Goal: Transaction & Acquisition: Obtain resource

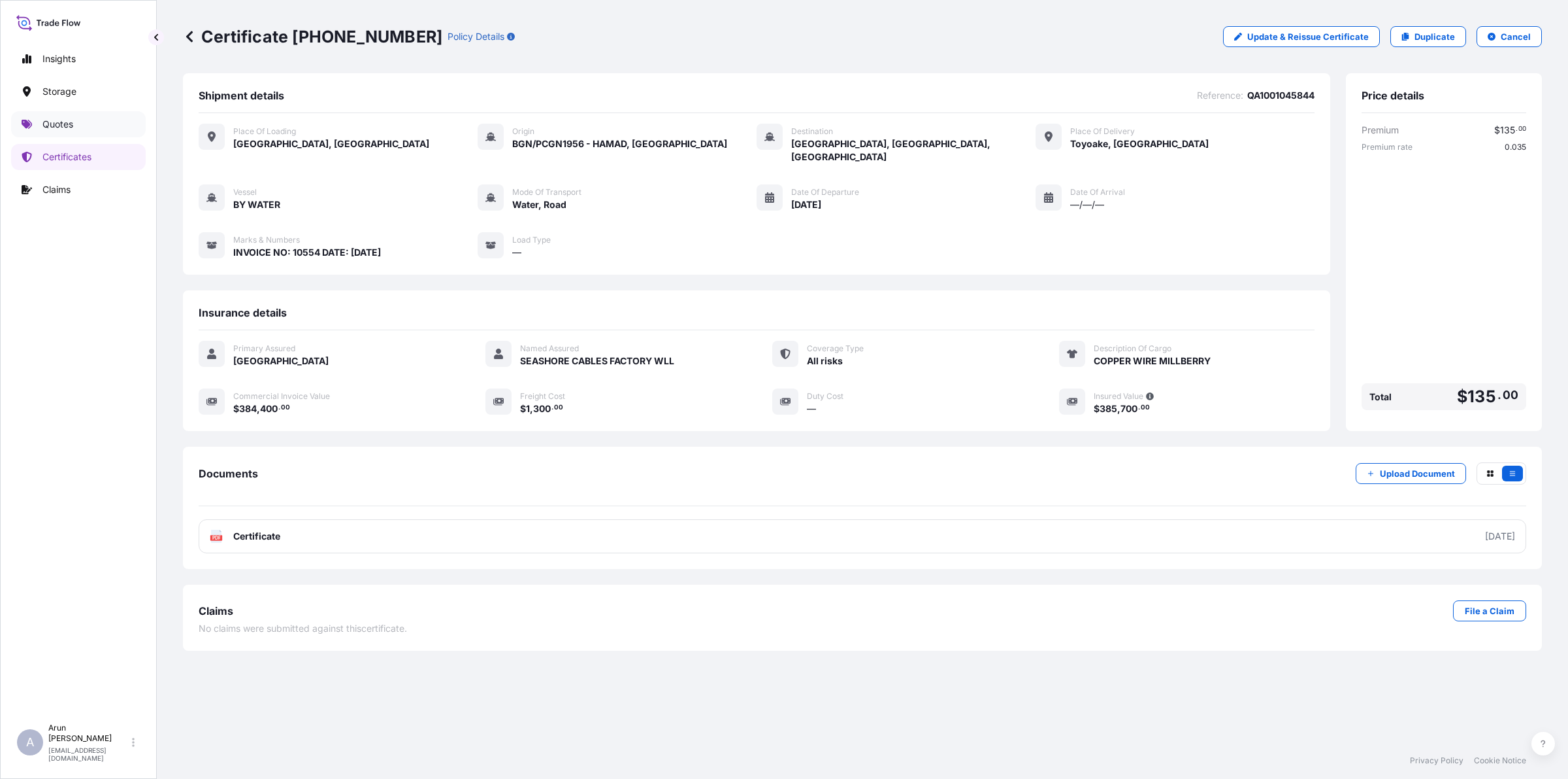
click at [72, 130] on p "Quotes" at bounding box center [58, 124] width 30 height 13
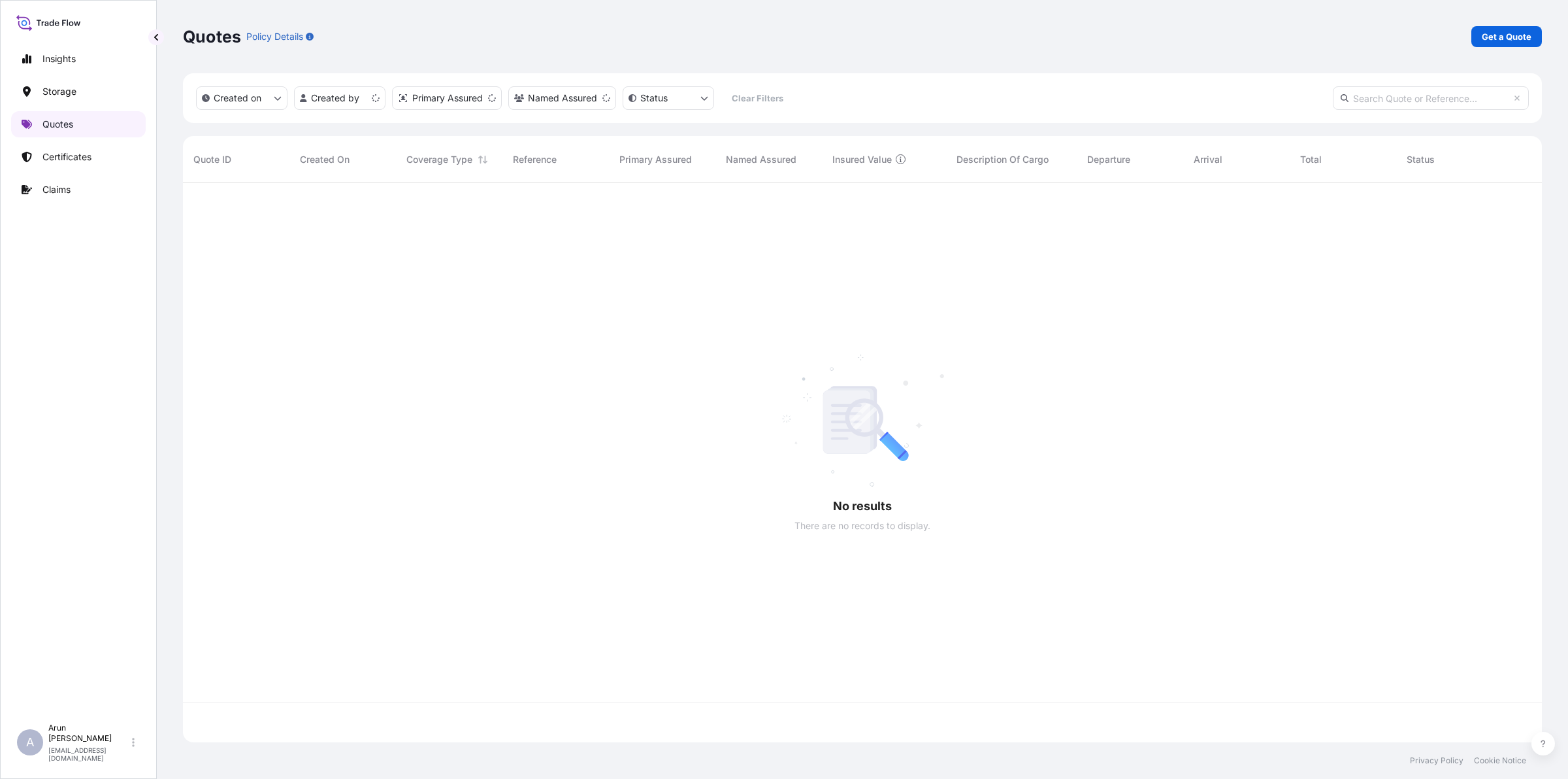
scroll to position [554, 1347]
click at [1518, 36] on p "Get a Quote" at bounding box center [1506, 37] width 49 height 13
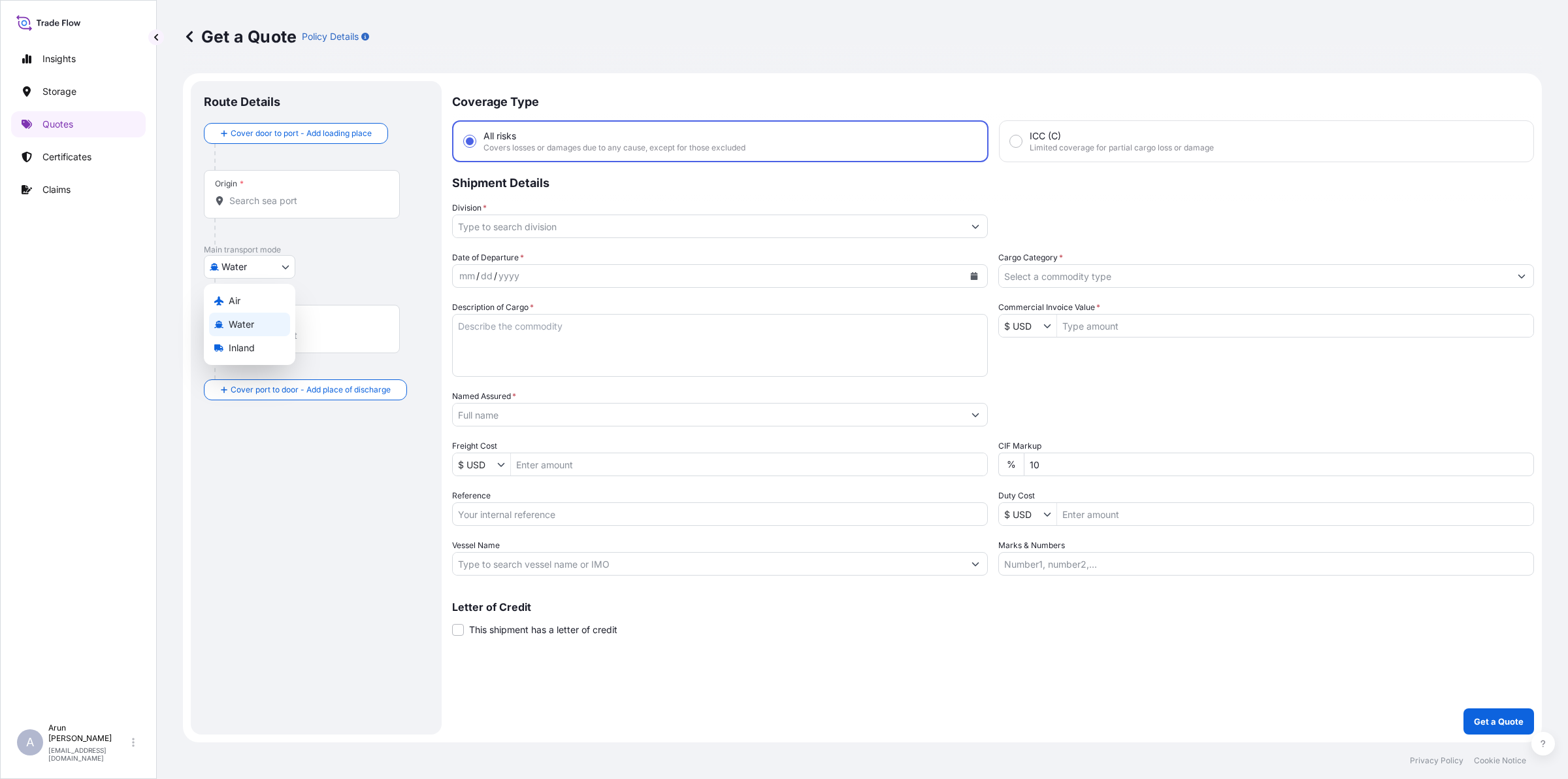
click at [273, 272] on body "Insights Storage Quotes Certificates Claims A [PERSON_NAME] [PERSON_NAME][EMAIL…" at bounding box center [784, 389] width 1568 height 779
click at [239, 349] on span "Inland" at bounding box center [242, 347] width 26 height 13
select select "Inland"
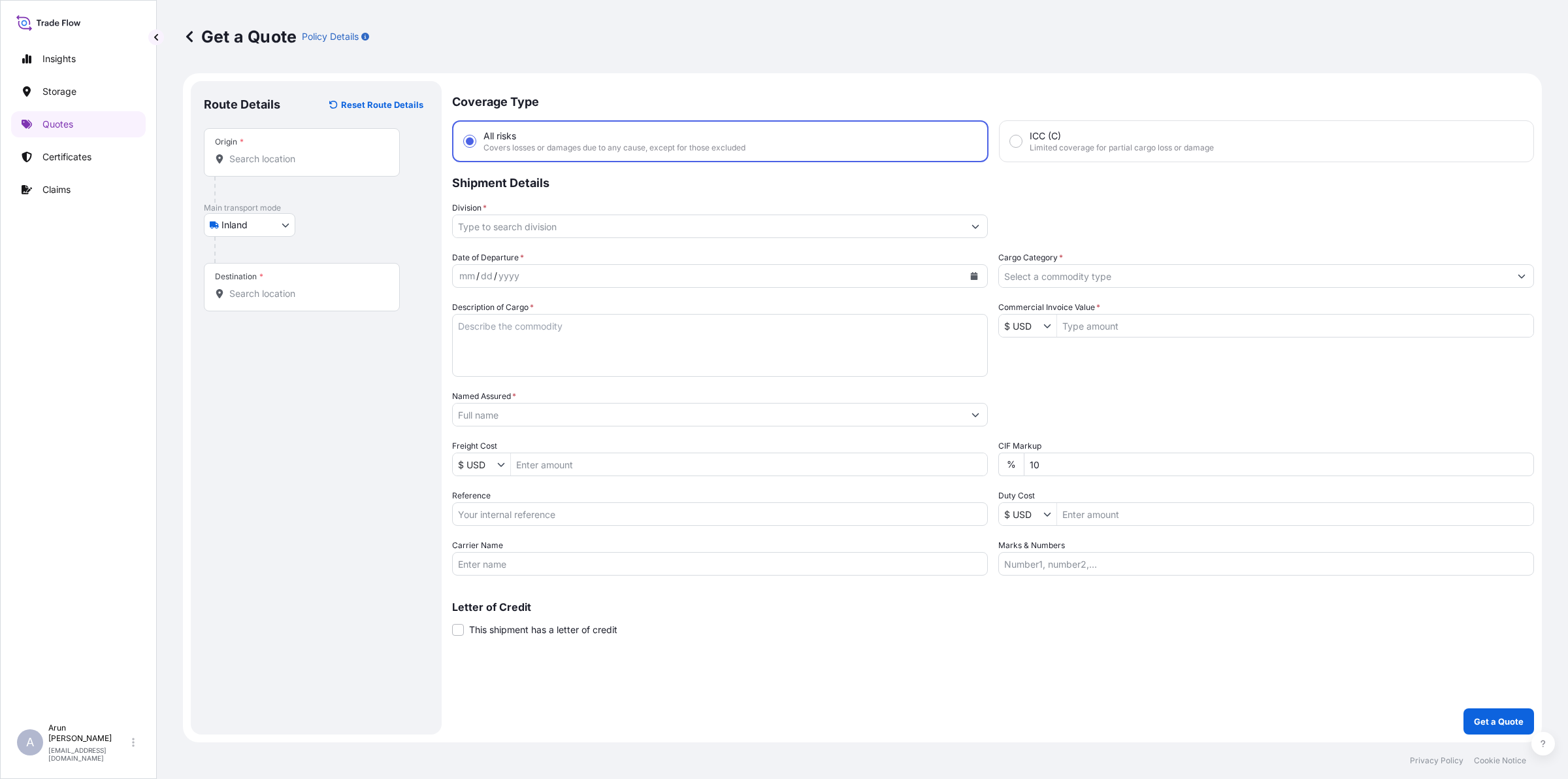
click at [272, 167] on div "Origin *" at bounding box center [301, 151] width 196 height 48
click at [272, 166] on input "Origin *" at bounding box center [306, 159] width 154 height 13
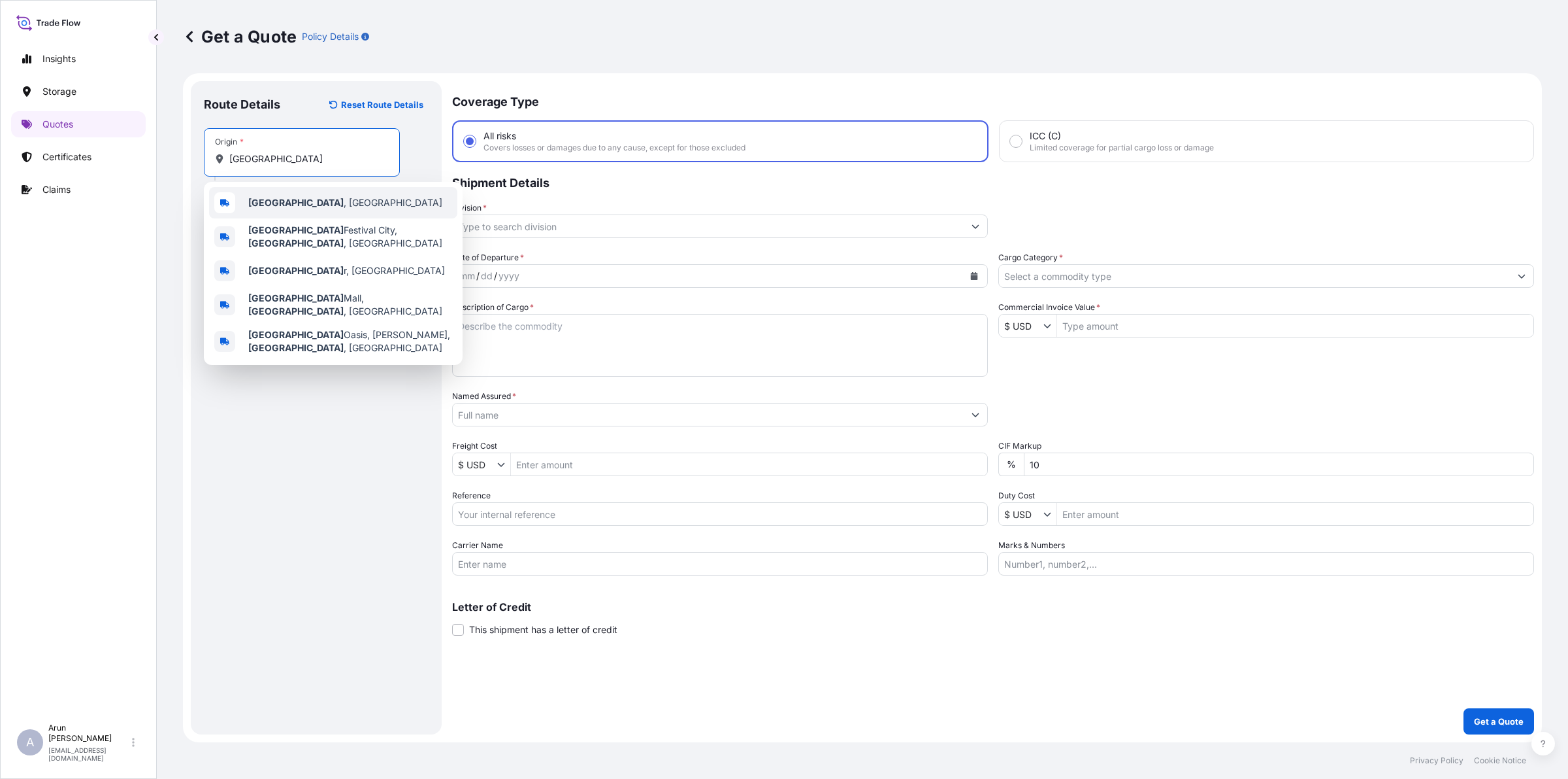
click at [282, 204] on span "[GEOGRAPHIC_DATA] , [GEOGRAPHIC_DATA]" at bounding box center [344, 203] width 194 height 13
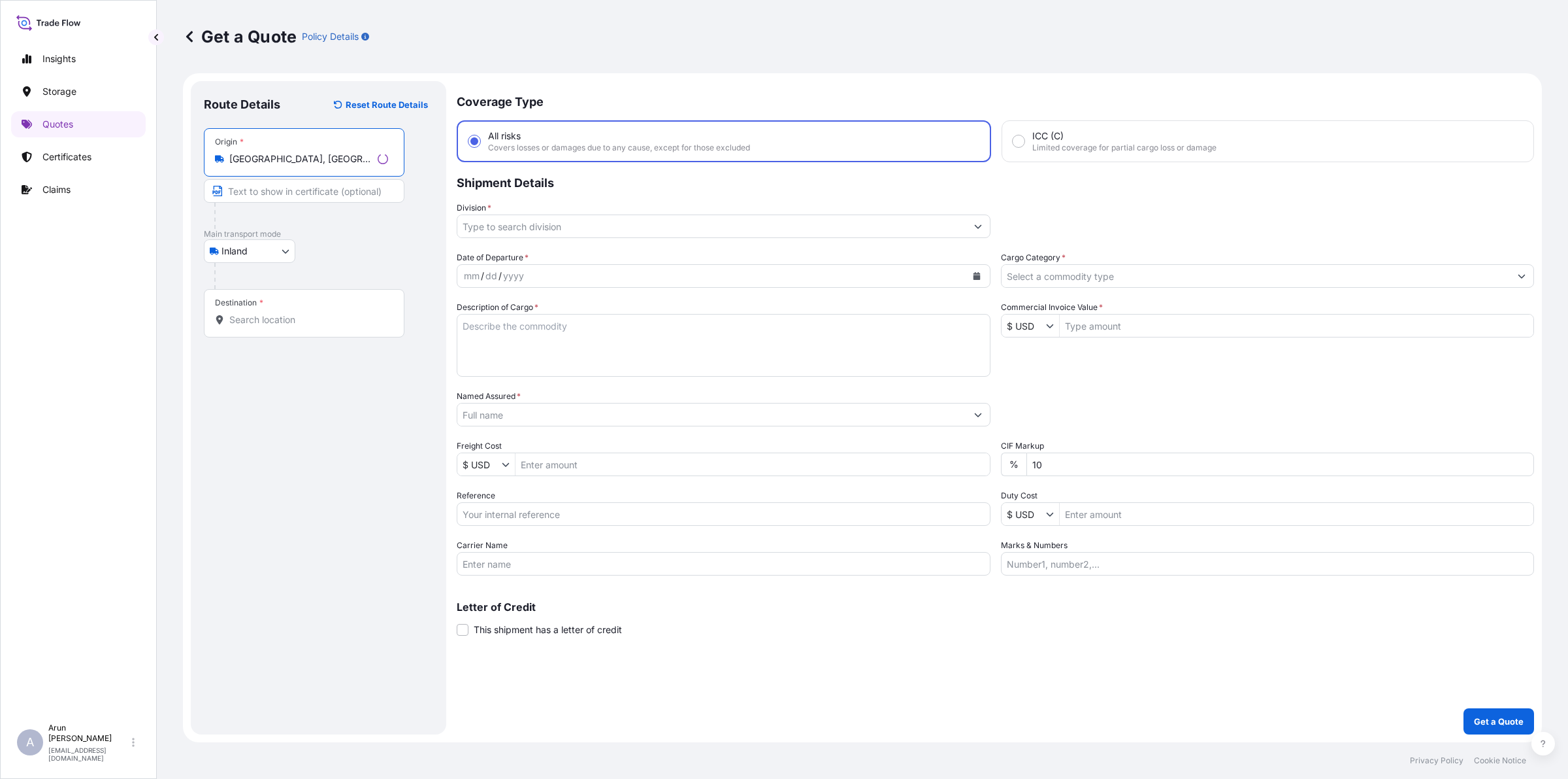
type input "[GEOGRAPHIC_DATA], [GEOGRAPHIC_DATA]"
click at [335, 322] on input "Destination *" at bounding box center [306, 320] width 154 height 13
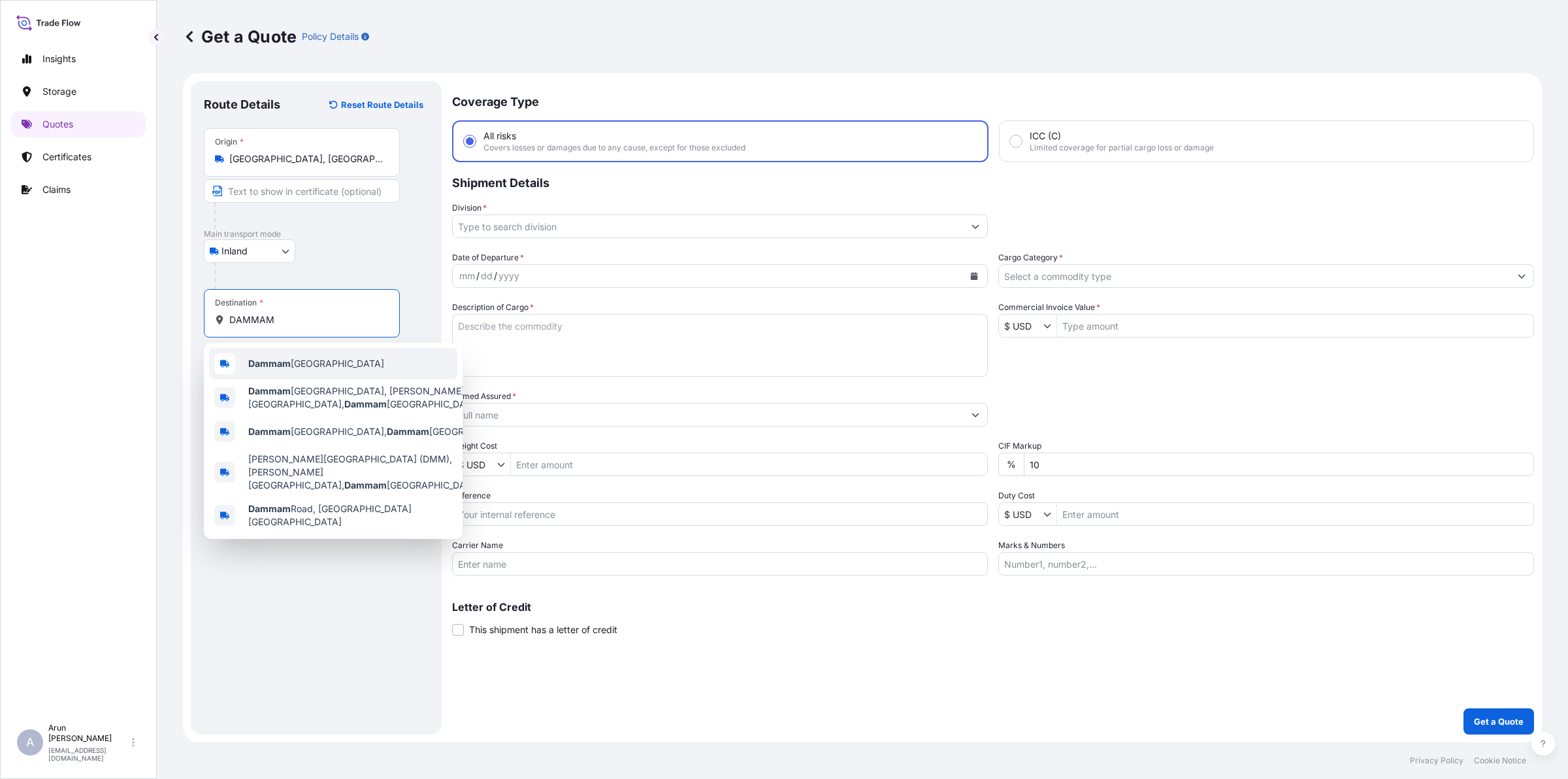
click at [327, 373] on div "Dammam [GEOGRAPHIC_DATA]" at bounding box center [333, 363] width 248 height 31
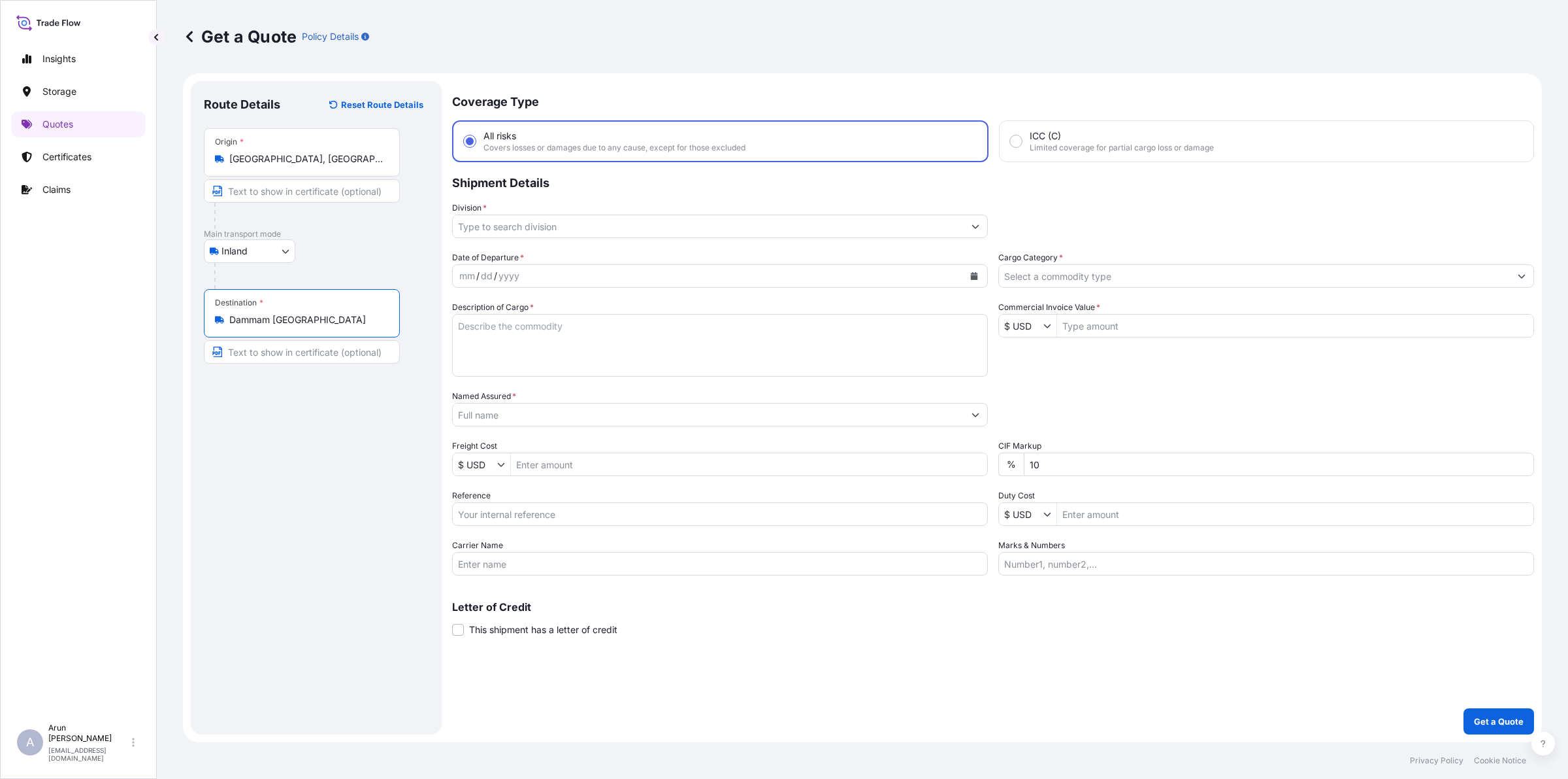
type input "Dammam [GEOGRAPHIC_DATA]"
click at [321, 195] on input "Text to appear on certificate" at bounding box center [301, 190] width 196 height 24
type input "QATAR NATIONAL PLASTIC FACTORY W.L.L, [GEOGRAPHIC_DATA], [GEOGRAPHIC_DATA]"
click at [373, 193] on input "QATAR NATIONAL PLASTIC FACTORY W.L.L, [GEOGRAPHIC_DATA], [GEOGRAPHIC_DATA]" at bounding box center [301, 190] width 196 height 24
click at [247, 357] on input "Text to appear on certificate" at bounding box center [301, 351] width 196 height 24
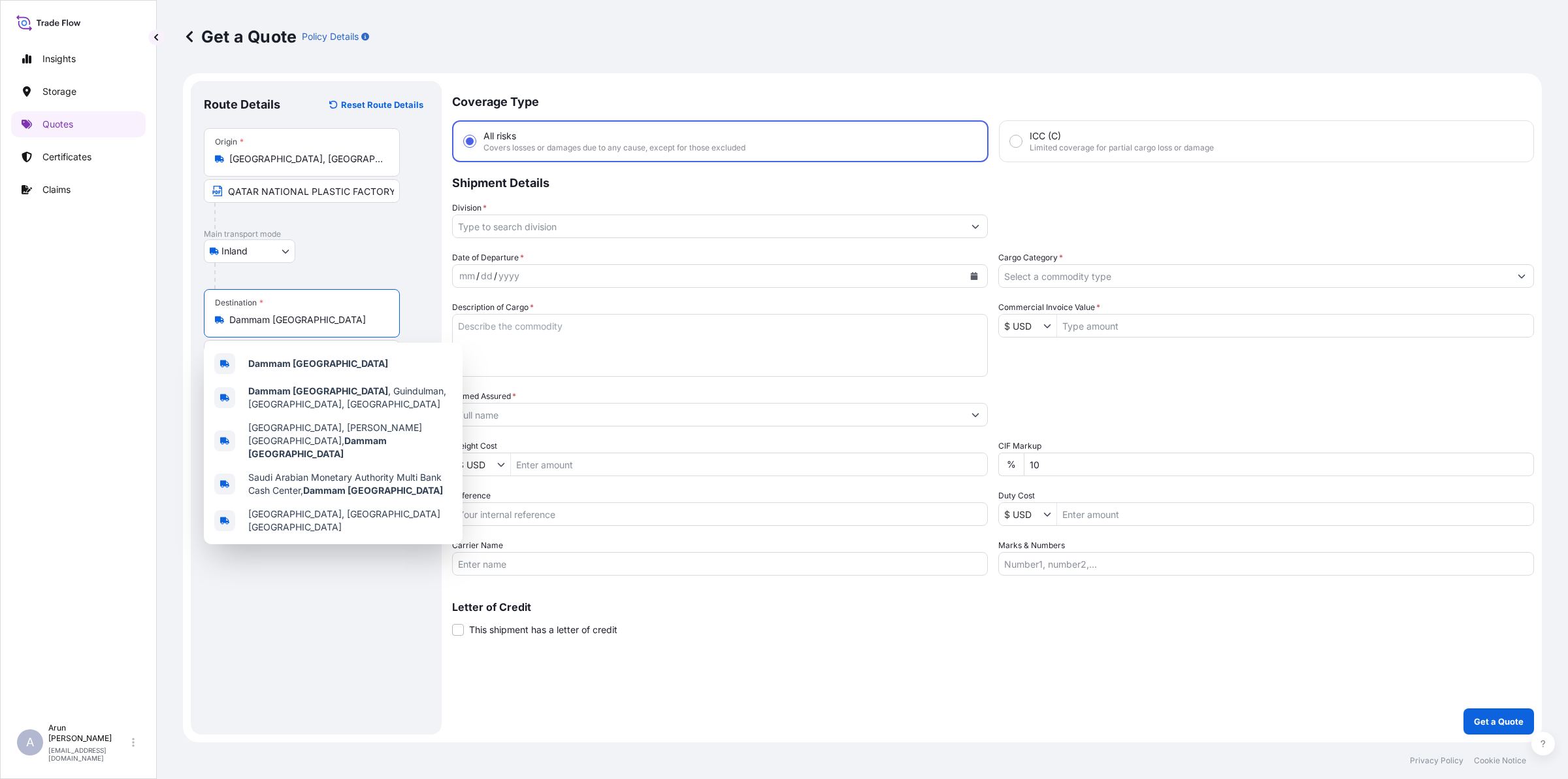
drag, startPoint x: 333, startPoint y: 325, endPoint x: 188, endPoint y: 305, distance: 146.4
click at [188, 305] on form "Route Details Reset Route Details Place of loading Road / Inland Road / Inland …" at bounding box center [862, 407] width 1359 height 668
click at [351, 361] on div "Dammam [GEOGRAPHIC_DATA]" at bounding box center [333, 363] width 248 height 31
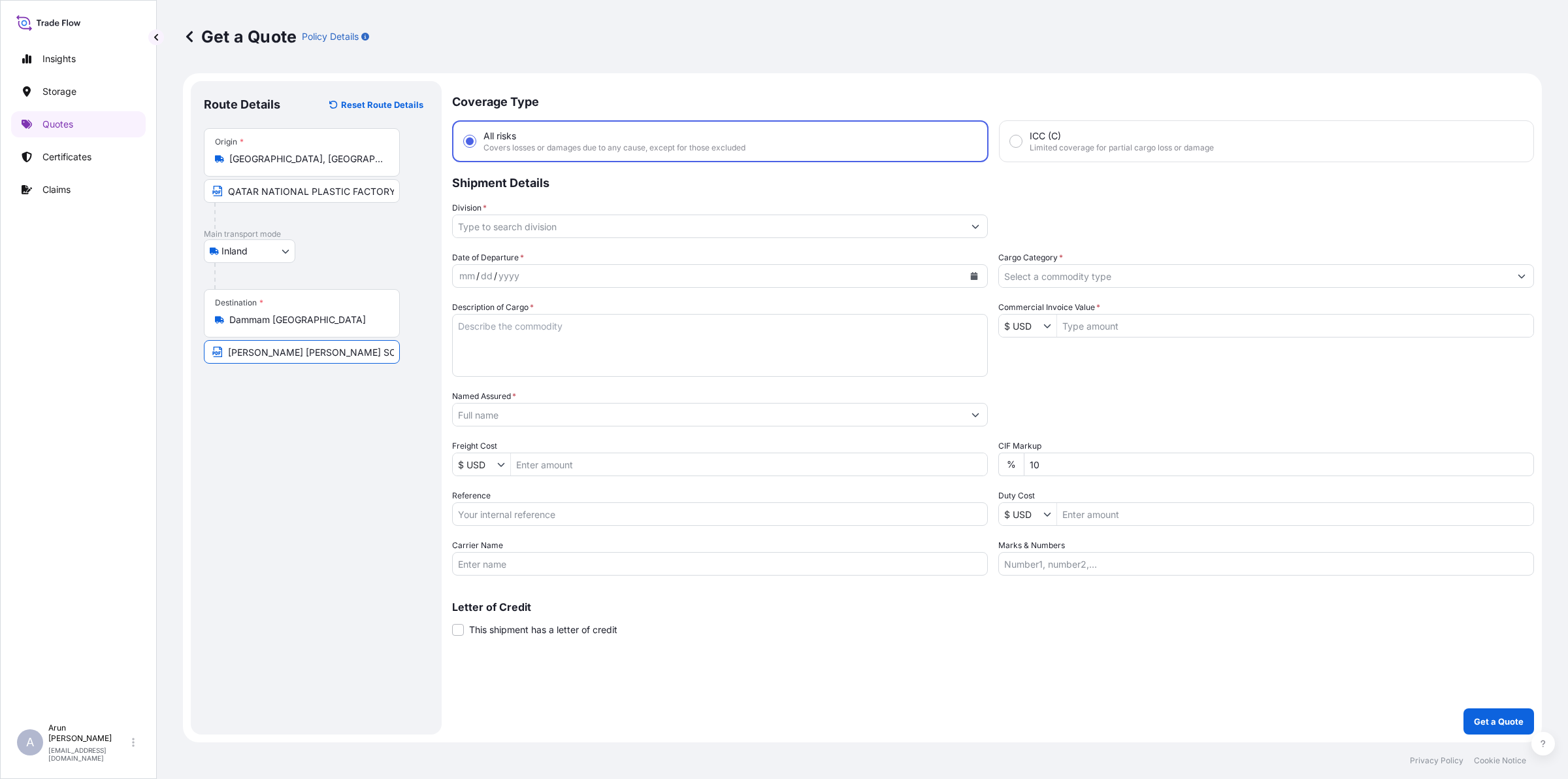
click at [391, 353] on input "[PERSON_NAME] [PERSON_NAME] SONS TRADING CO" at bounding box center [301, 351] width 196 height 24
paste input "Dammam [GEOGRAPHIC_DATA]"
click at [292, 348] on input "[PERSON_NAME] [PERSON_NAME] SONS TRADING C.Dammam [GEOGRAPHIC_DATA]" at bounding box center [301, 351] width 196 height 24
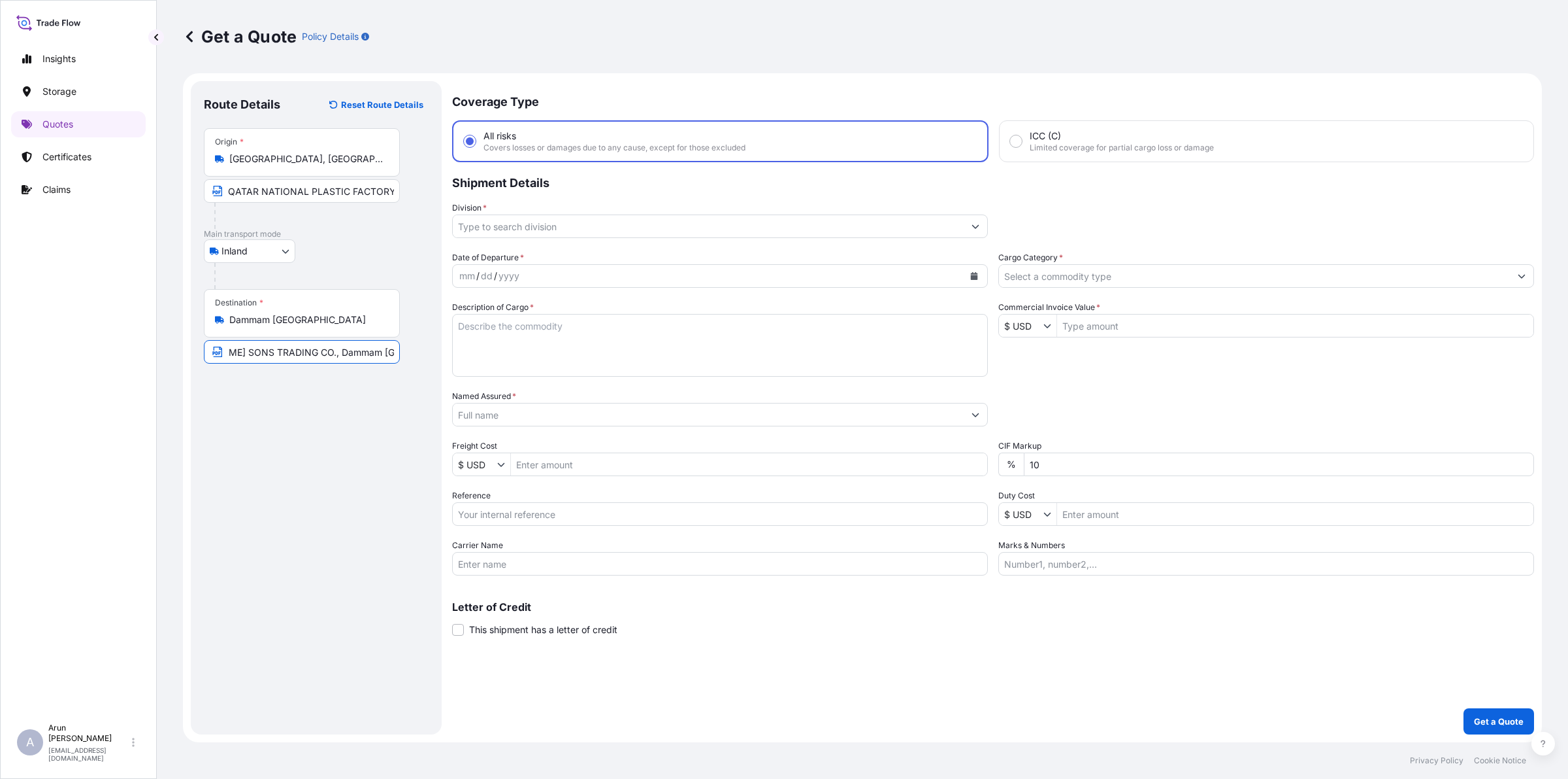
type input "[PERSON_NAME] [PERSON_NAME] SONS TRADING CO., Dammam [GEOGRAPHIC_DATA]"
click at [553, 222] on input "Division *" at bounding box center [709, 226] width 511 height 24
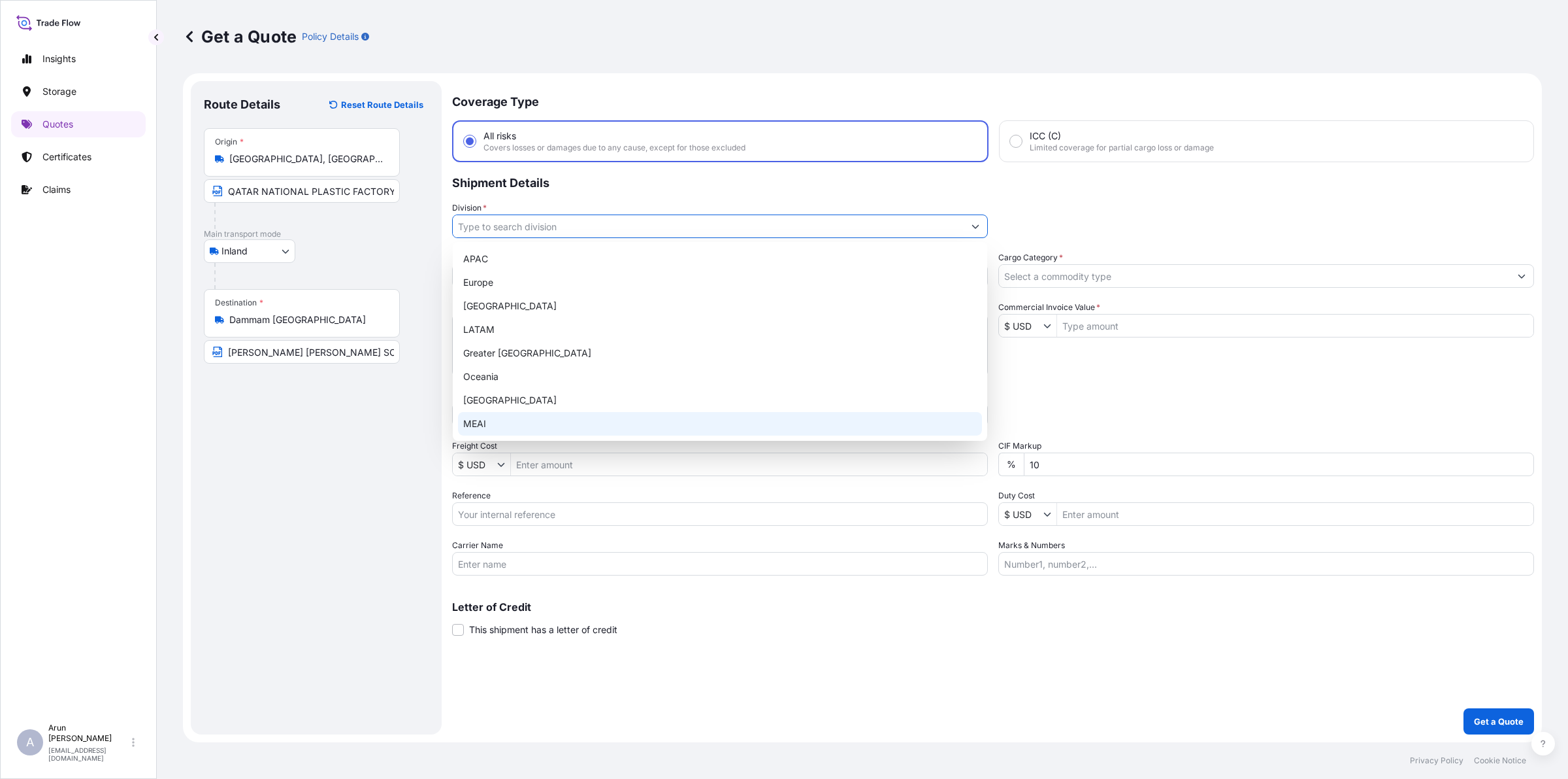
click at [494, 426] on div "MEAI" at bounding box center [720, 423] width 524 height 24
type input "MEAI"
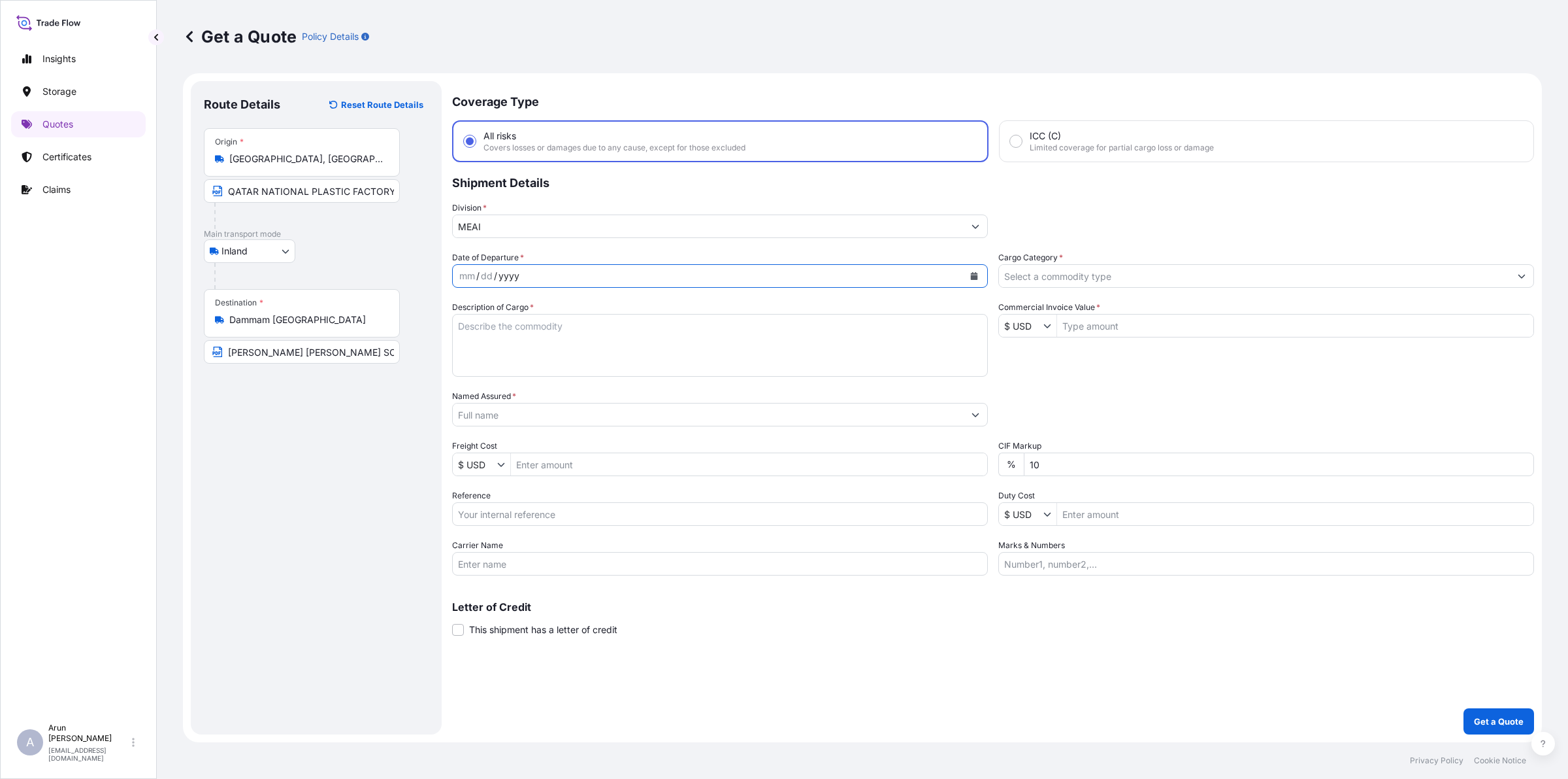
click at [753, 291] on div "Date of Departure * mm / dd / yyyy Cargo Category * Description of Cargo * Comm…" at bounding box center [994, 413] width 1083 height 325
click at [978, 272] on icon "Calendar" at bounding box center [975, 275] width 8 height 8
click at [527, 453] on div "30" at bounding box center [524, 459] width 24 height 24
click at [515, 322] on textarea "Description of Cargo *" at bounding box center [720, 345] width 536 height 62
type textarea "LDPE PLAIN SHEET"
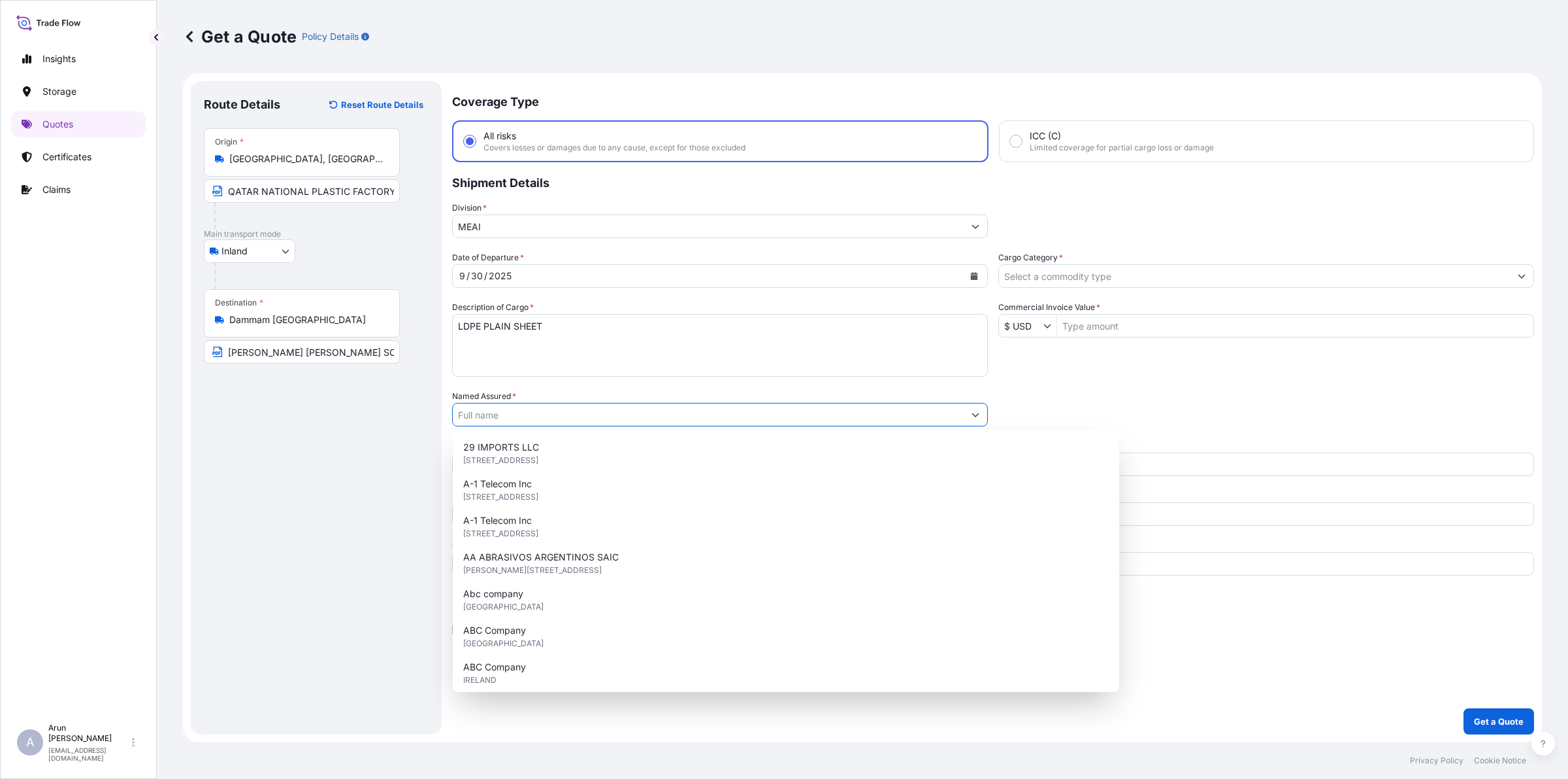
click at [551, 417] on input "Named Assured *" at bounding box center [709, 414] width 511 height 24
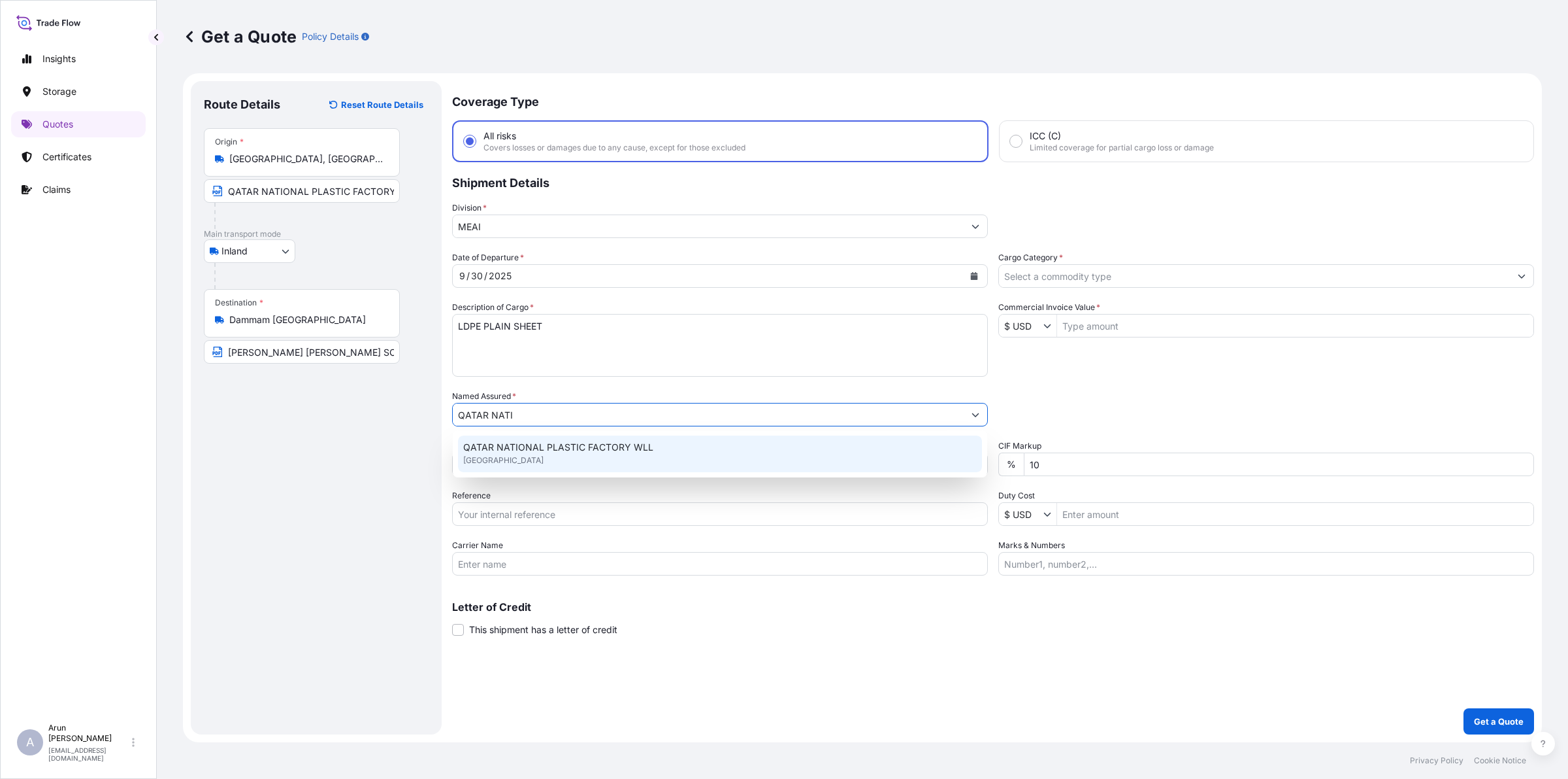
click at [544, 438] on div "QATAR NATIONAL PLASTIC FACTORY [GEOGRAPHIC_DATA]" at bounding box center [720, 453] width 524 height 37
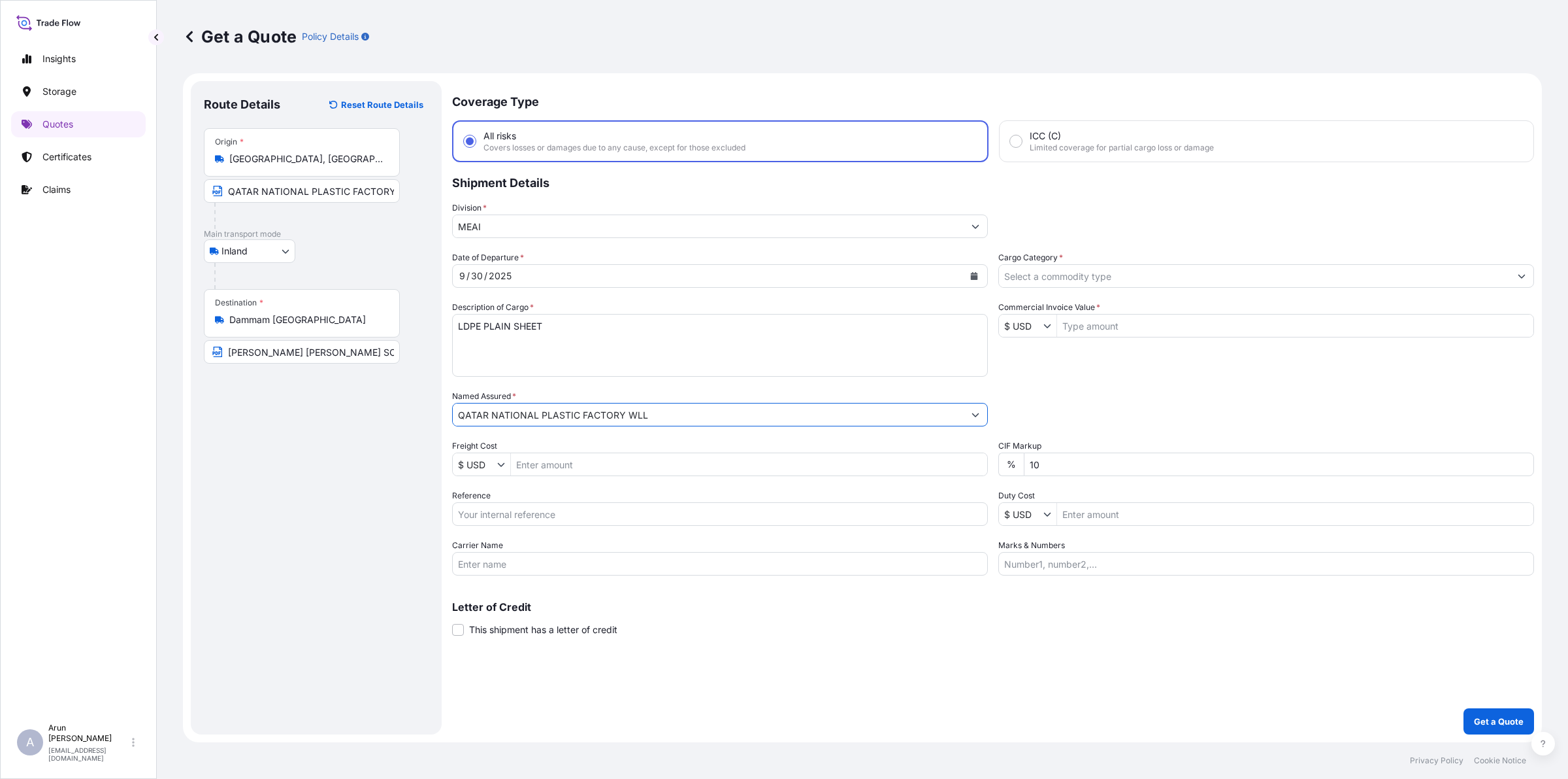
type input "QATAR NATIONAL PLASTIC FACTORY WLL"
click at [1080, 280] on input "Cargo Category *" at bounding box center [1255, 275] width 511 height 24
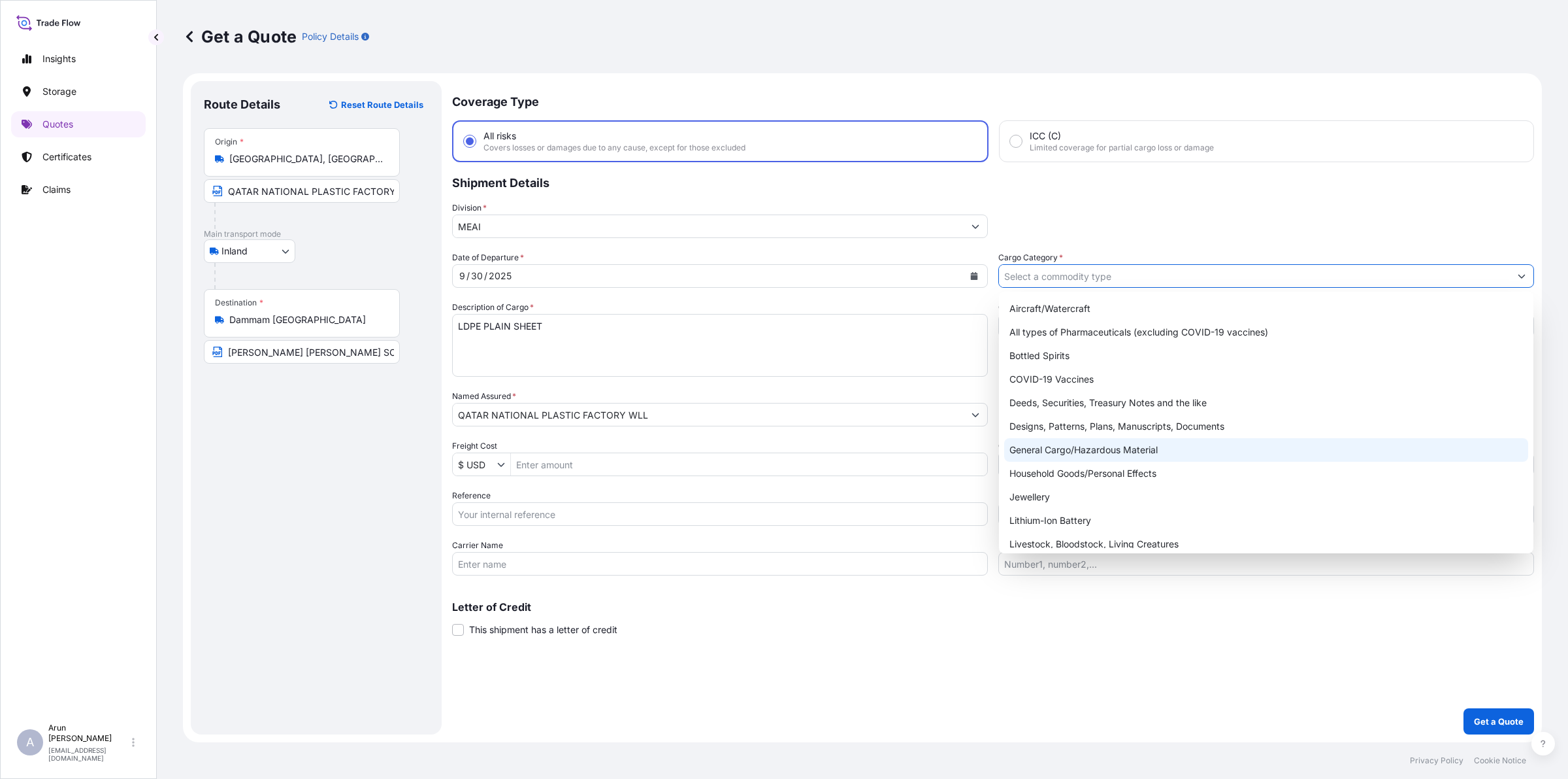
click at [1050, 450] on div "General Cargo/Hazardous Material" at bounding box center [1266, 450] width 524 height 24
type input "General Cargo/Hazardous Material"
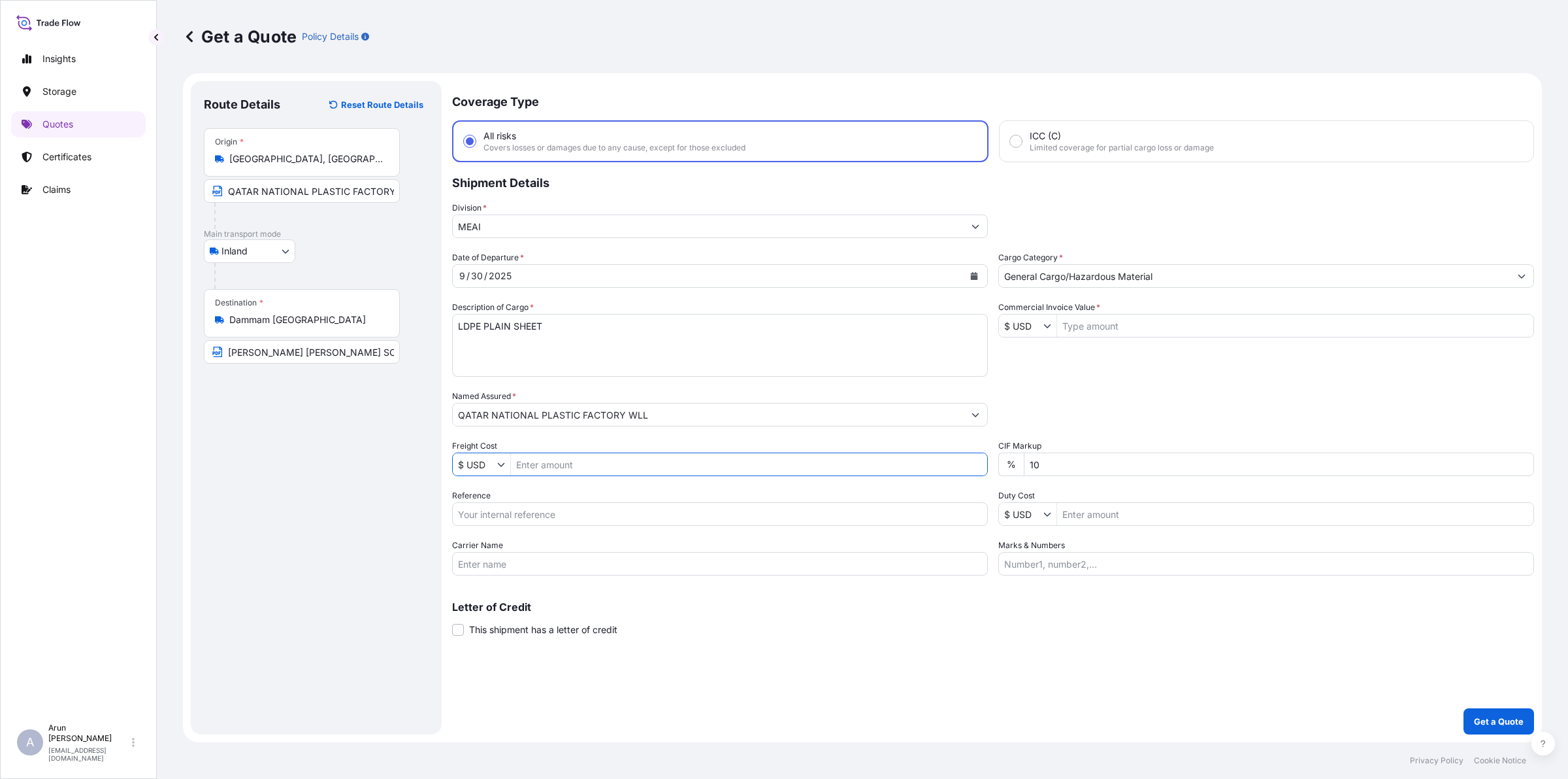
click at [639, 463] on input "Freight Cost" at bounding box center [749, 464] width 476 height 24
click at [498, 468] on button "Show suggestions" at bounding box center [504, 464] width 13 height 13
type input "1,800"
click at [474, 383] on div "﷼ QAR" at bounding box center [498, 387] width 85 height 24
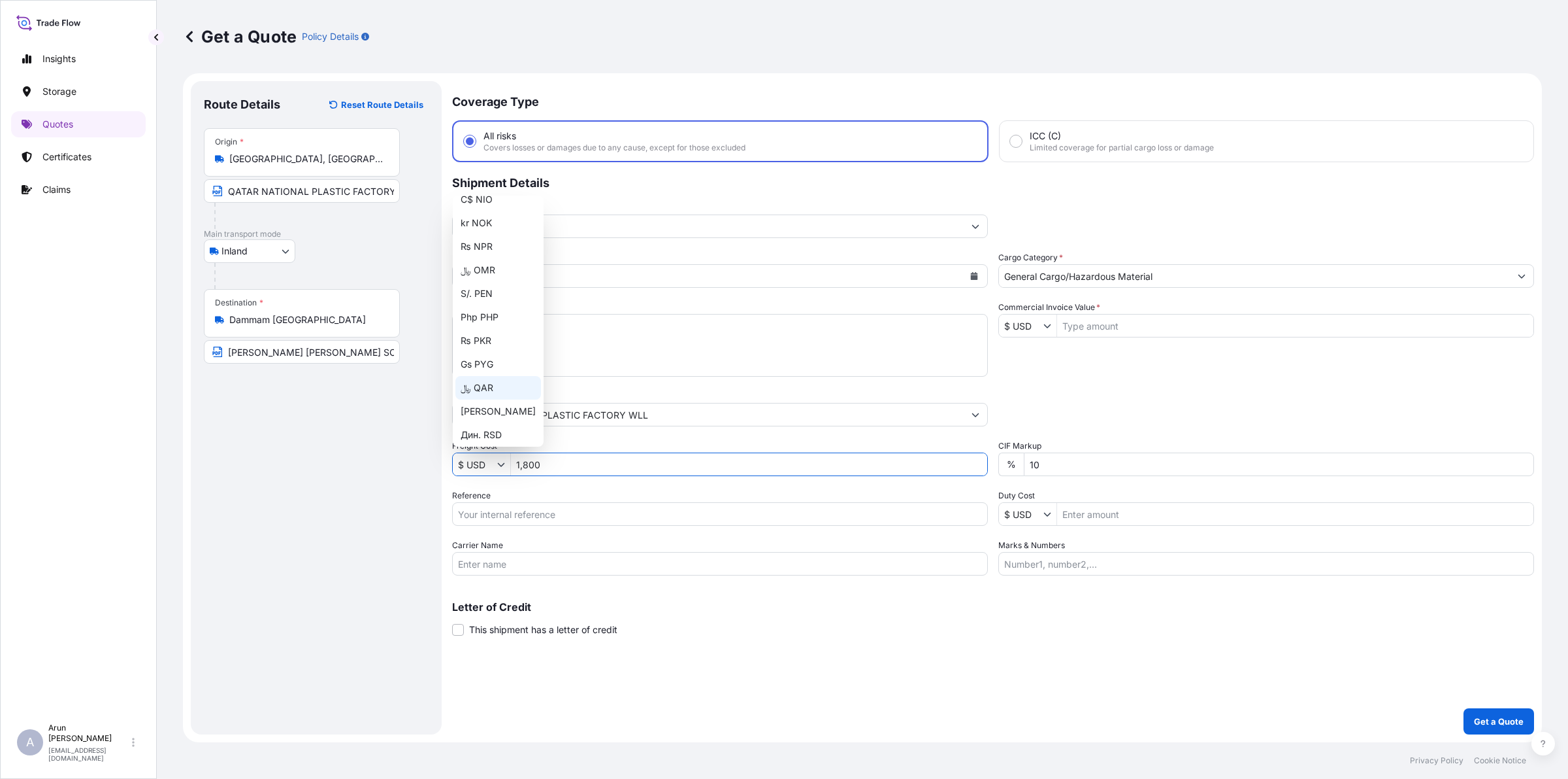
type input "﷼ QAR"
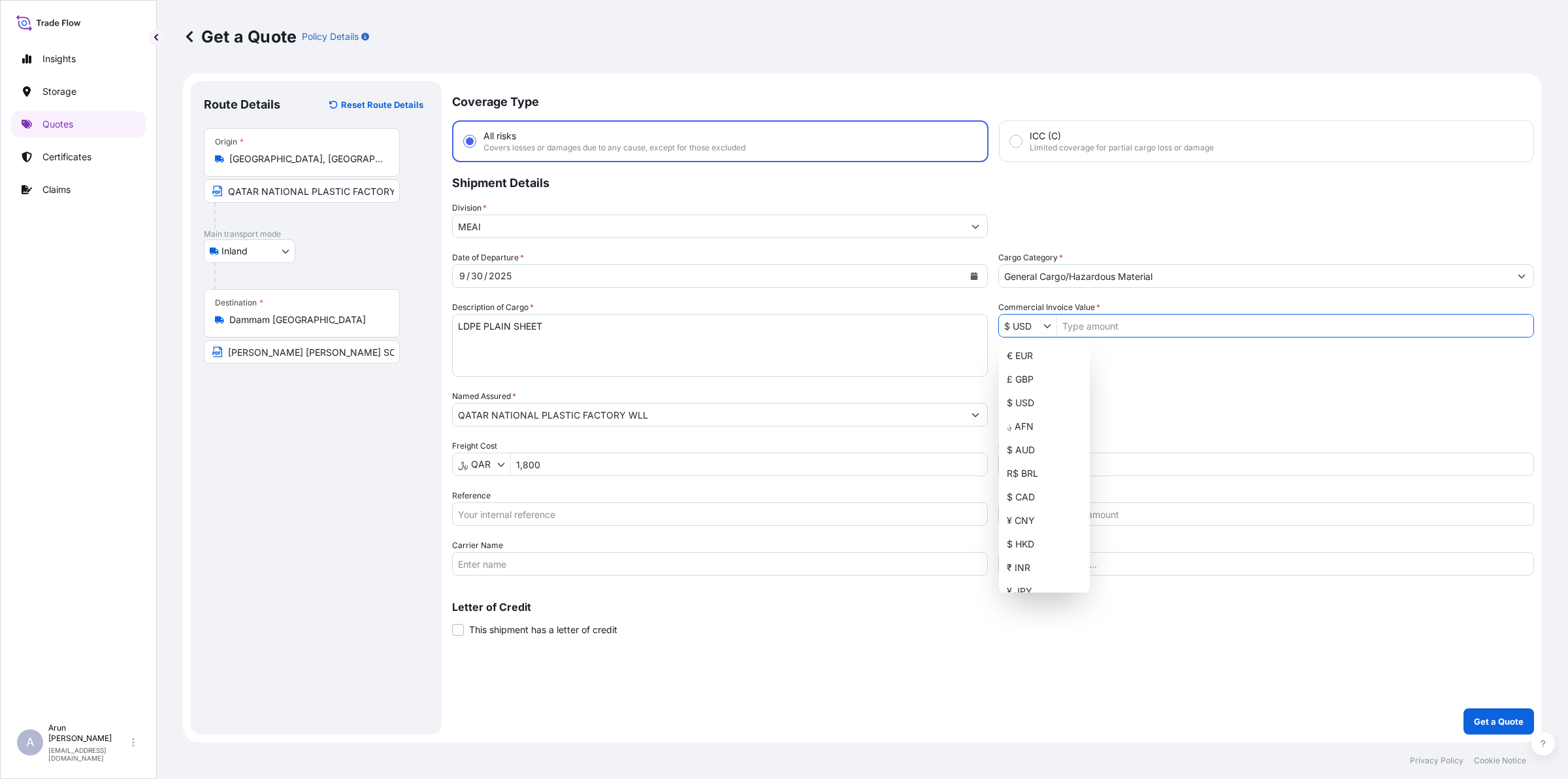
click at [1047, 324] on icon "Show suggestions" at bounding box center [1048, 326] width 8 height 8
click at [1017, 450] on div "﷼ QAR" at bounding box center [1045, 459] width 85 height 24
type input "﷼ QAR"
click at [1173, 328] on input "Commercial Invoice Value *" at bounding box center [1295, 325] width 476 height 24
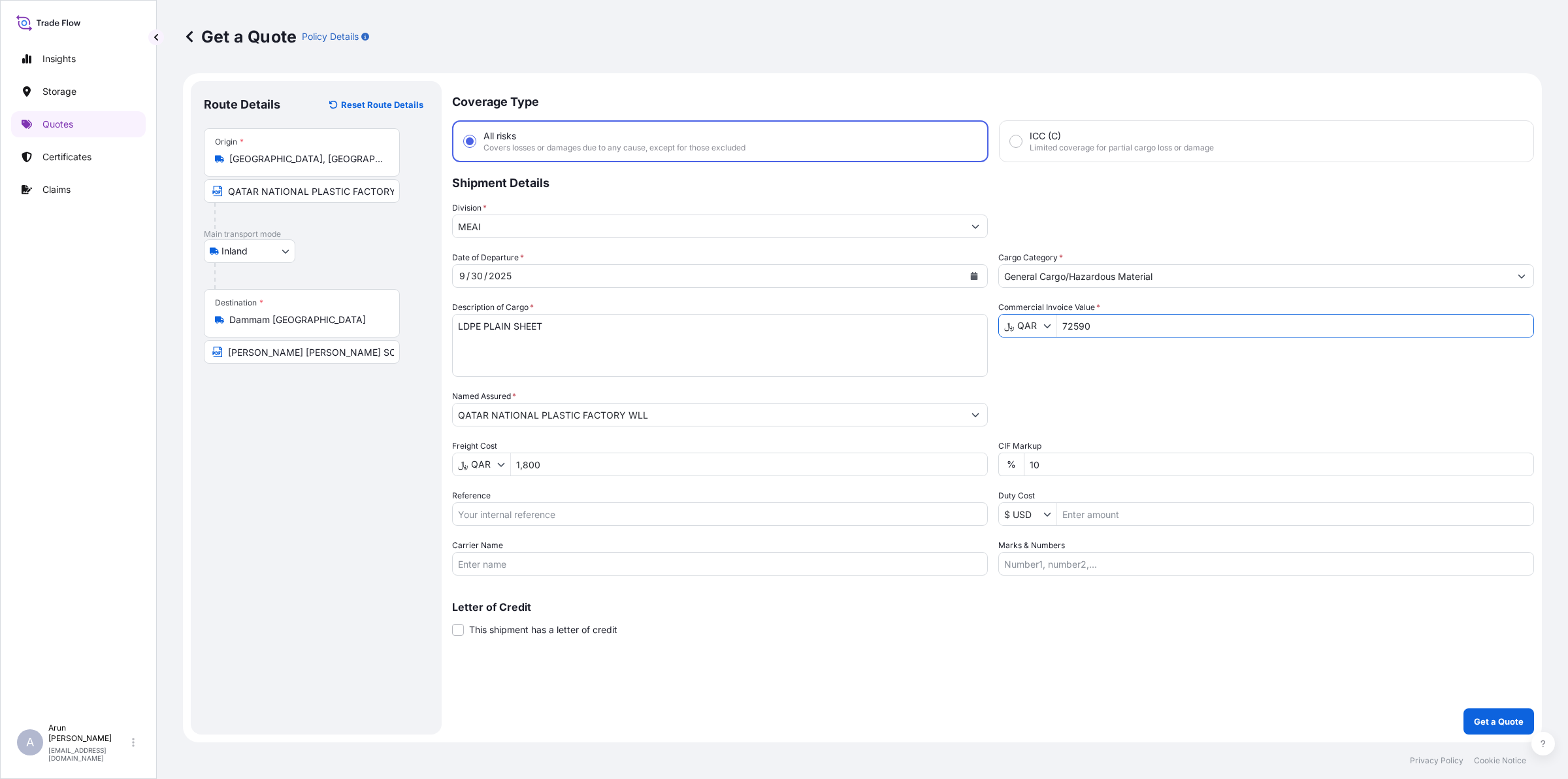
type input "72,590"
click at [1120, 409] on div "Packing Category Type to search a container mode Please select a primary mode o…" at bounding box center [1266, 408] width 536 height 37
click at [1064, 571] on input "Marks & Numbers" at bounding box center [1266, 563] width 536 height 24
click at [502, 510] on input "Reference" at bounding box center [720, 513] width 536 height 24
type input "401"
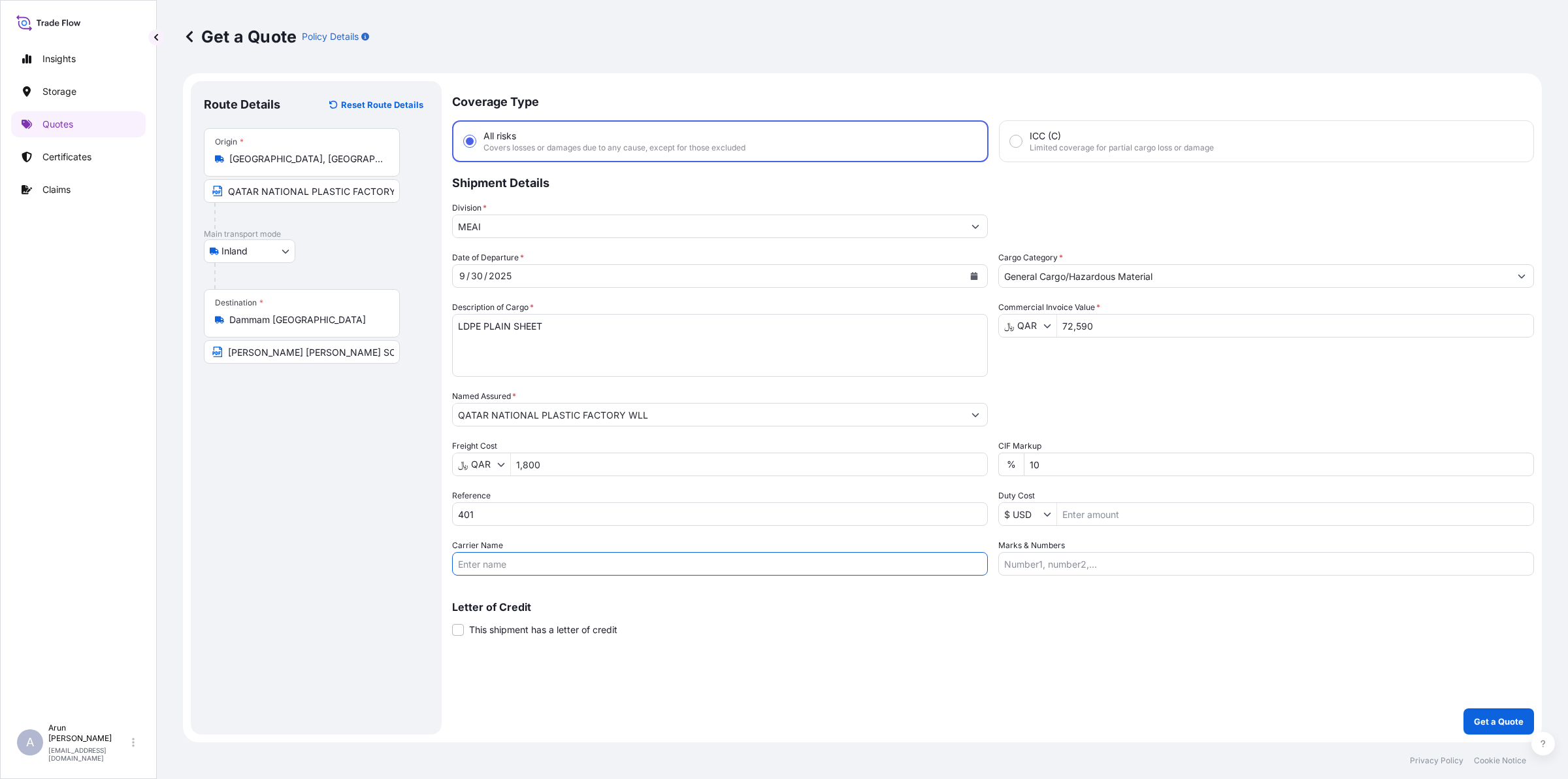
click at [515, 559] on input "Carrier Name" at bounding box center [720, 563] width 536 height 24
type input "BY TRUCK"
drag, startPoint x: 1049, startPoint y: 562, endPoint x: 1059, endPoint y: 562, distance: 10.0
click at [1049, 562] on input "Marks & Numbers" at bounding box center [1266, 563] width 536 height 24
click at [1113, 559] on input "INVOICE NO: CPI2025003 DATE: [DATE]" at bounding box center [1266, 563] width 536 height 24
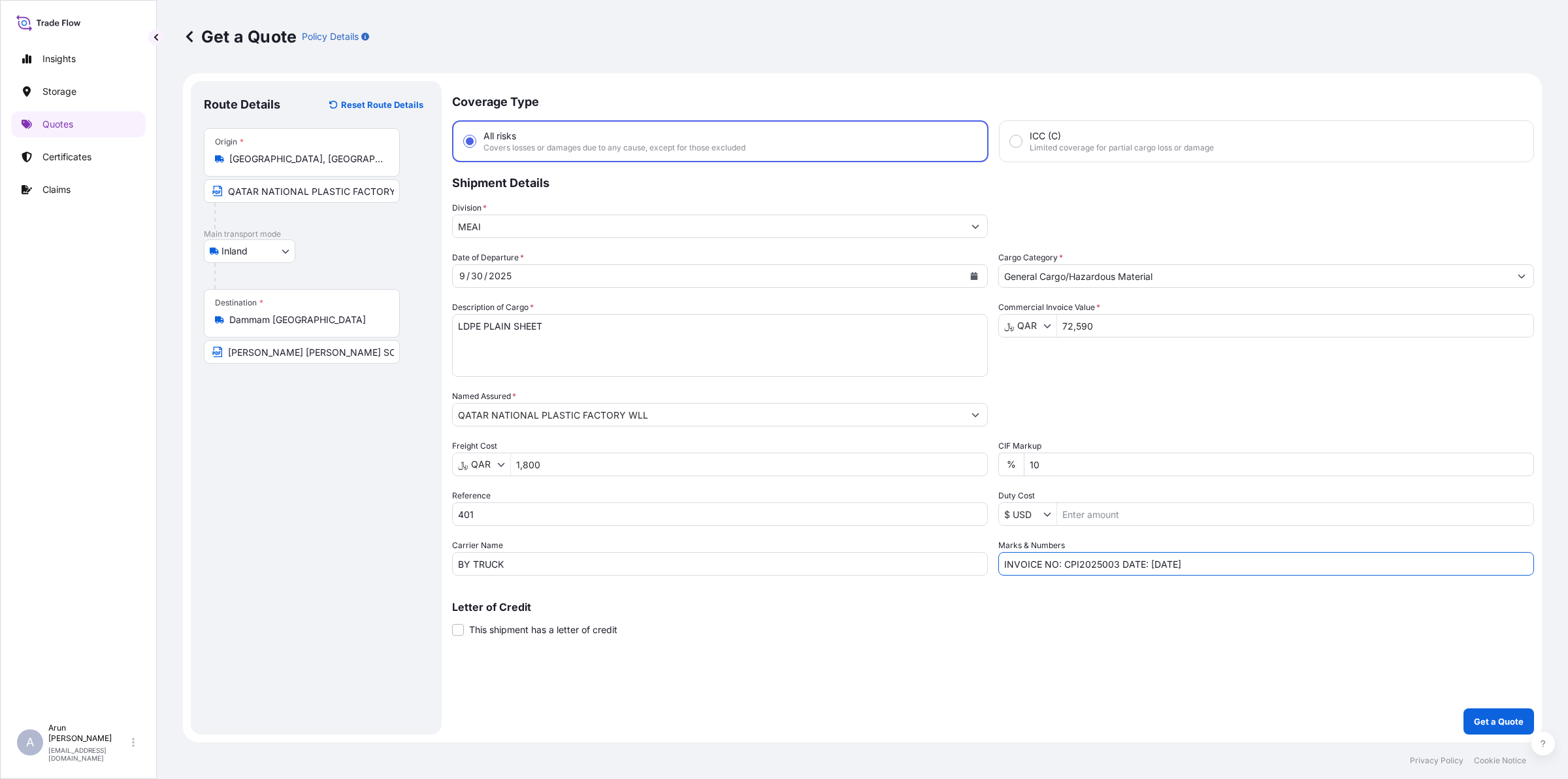
drag, startPoint x: 1116, startPoint y: 562, endPoint x: 1066, endPoint y: 563, distance: 50.0
click at [1066, 563] on input "INVOICE NO: CPI2025003 DATE: [DATE]" at bounding box center [1266, 563] width 536 height 24
click at [1118, 563] on input "INVOICE NO: 401 DATE: [DATE]" at bounding box center [1266, 563] width 536 height 24
type input "INVOICE NO: 401 DATE: [DATE]"
click at [1471, 731] on button "Get a Quote" at bounding box center [1499, 721] width 71 height 27
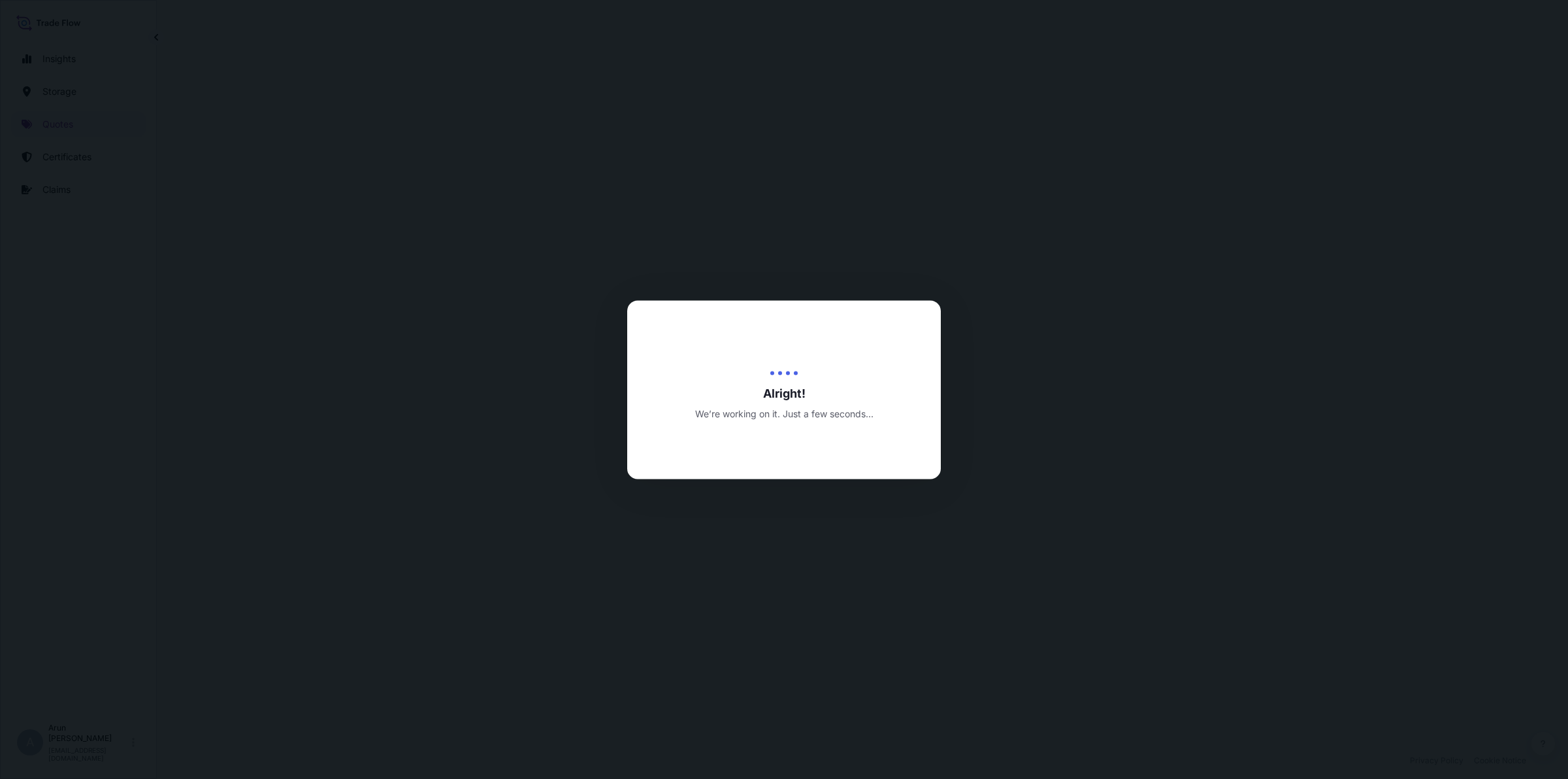
select select "Inland"
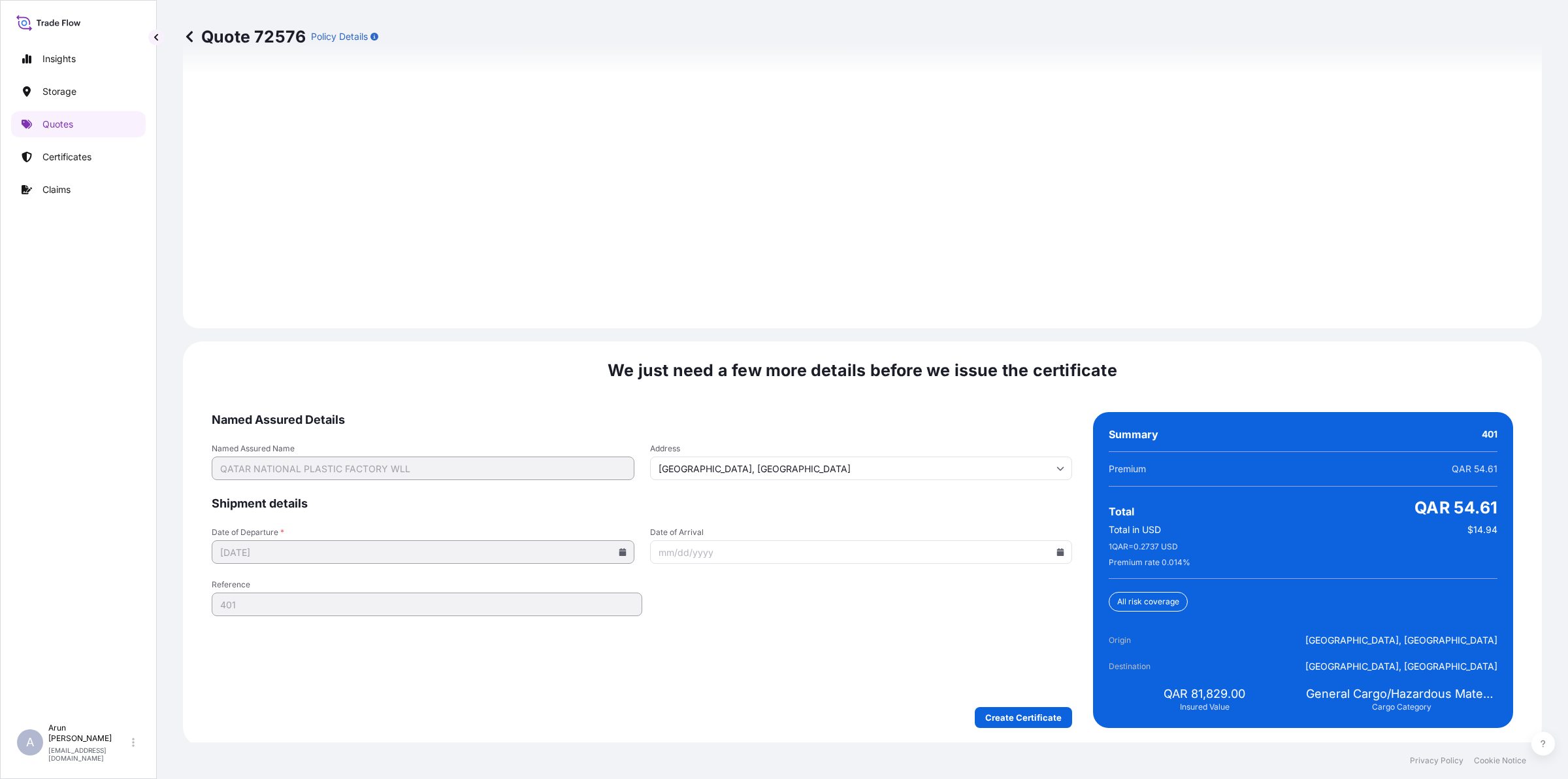
scroll to position [1765, 0]
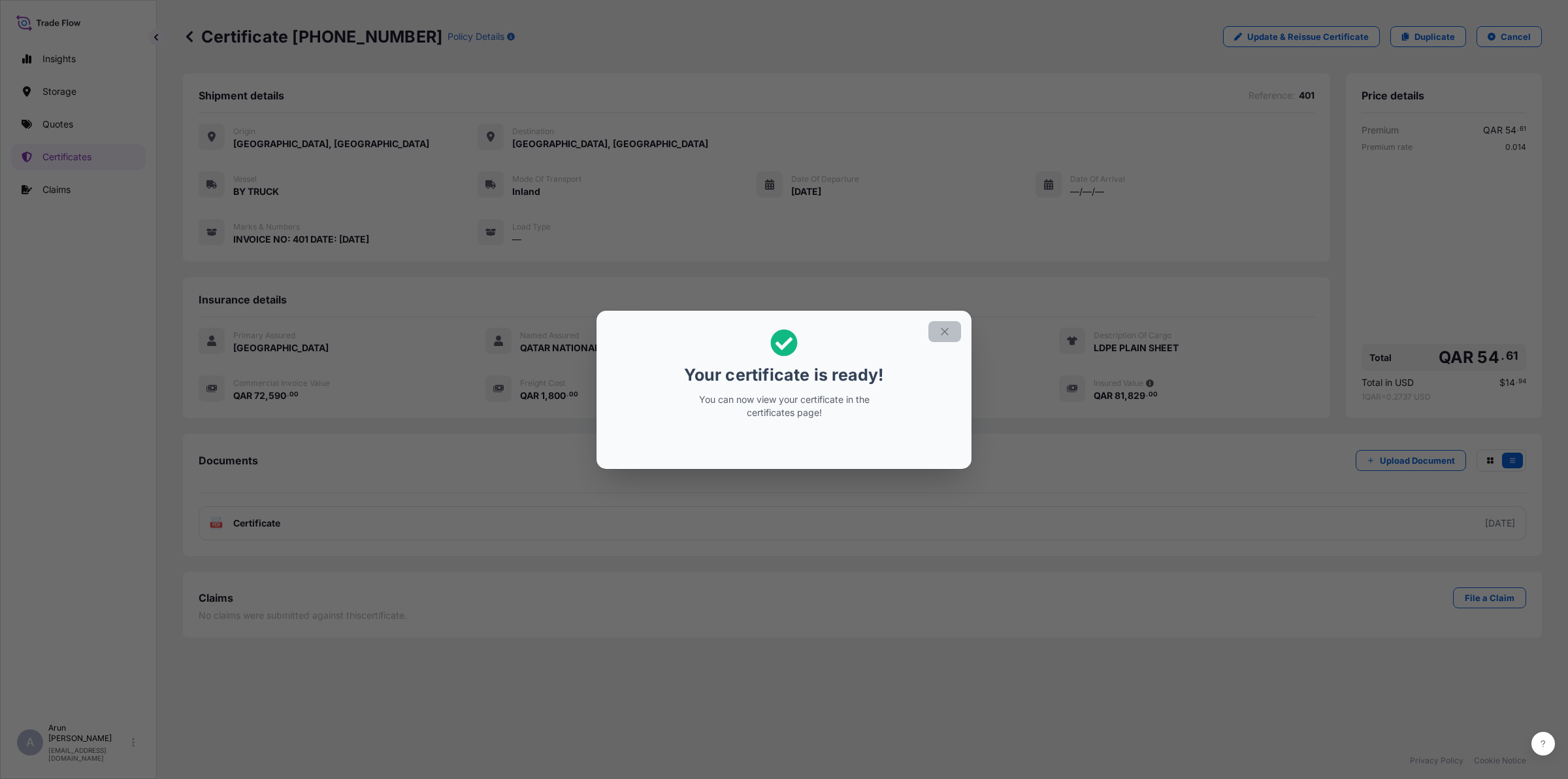
click at [945, 335] on icon "button" at bounding box center [944, 331] width 11 height 11
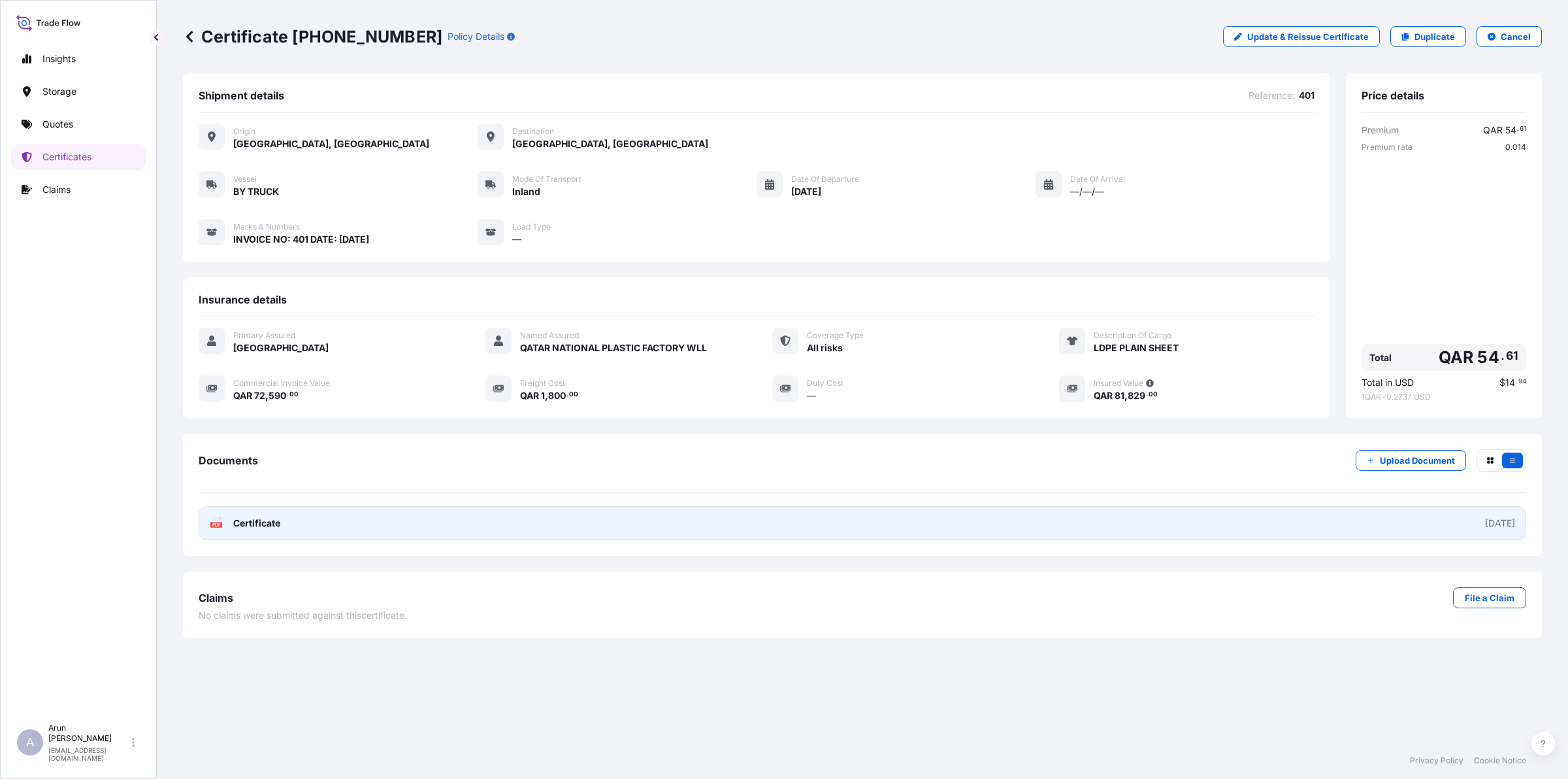
click at [1251, 510] on link "PDF Certificate [DATE]" at bounding box center [862, 523] width 1328 height 34
